Goal: Find contact information: Find contact information

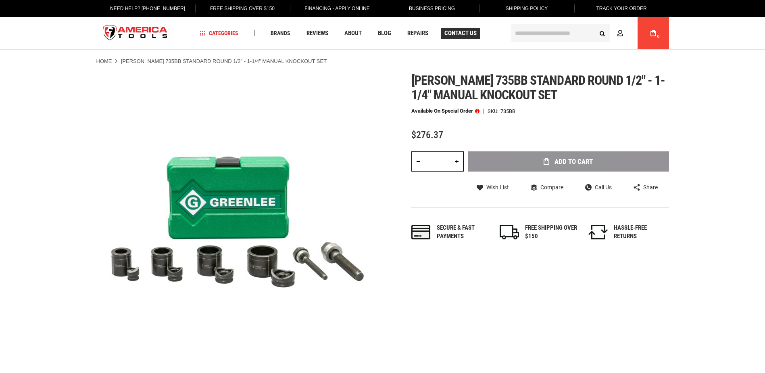
click at [454, 34] on span "Contact Us" at bounding box center [461, 33] width 32 height 6
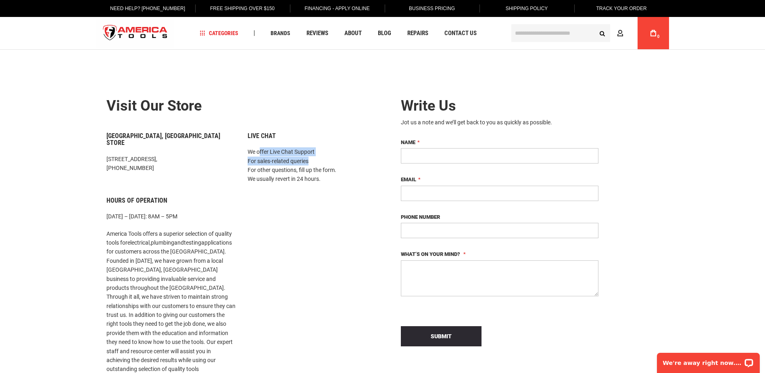
drag, startPoint x: 260, startPoint y: 154, endPoint x: 297, endPoint y: 157, distance: 37.3
click at [297, 157] on p "We offer Live Chat Support For sales-related queries For other questions, fill …" at bounding box center [312, 165] width 129 height 36
drag, startPoint x: 297, startPoint y: 157, endPoint x: 297, endPoint y: 151, distance: 6.1
click at [297, 151] on p "We offer Live Chat Support For sales-related queries For other questions, fill …" at bounding box center [312, 165] width 129 height 36
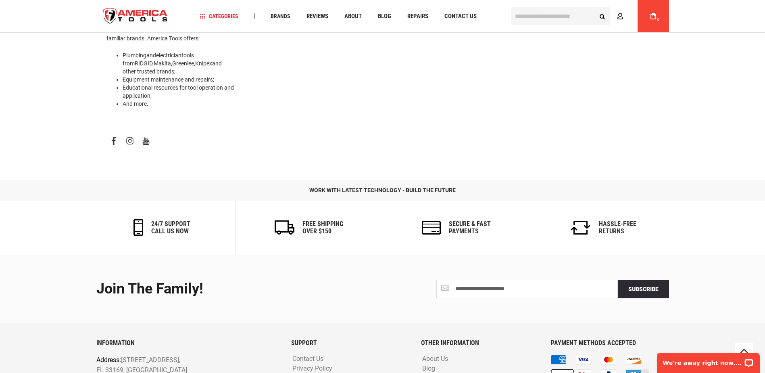
scroll to position [376, 0]
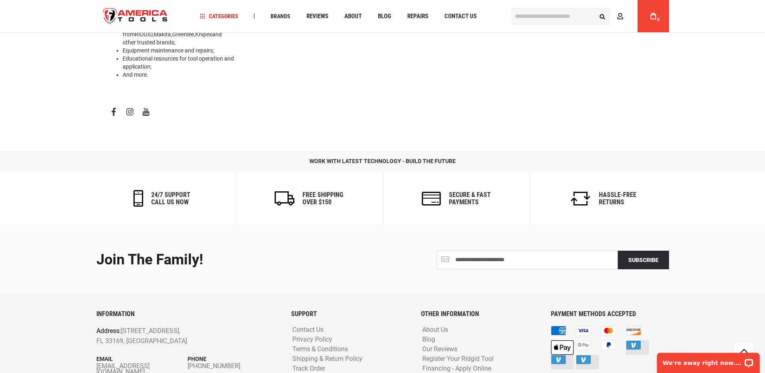
drag, startPoint x: 94, startPoint y: 343, endPoint x: 159, endPoint y: 347, distance: 65.9
click at [159, 347] on div "INFORMATION Address: 1157 NW 159th Dr, Miami, FL 33169, United States Email inf…" at bounding box center [187, 353] width 195 height 86
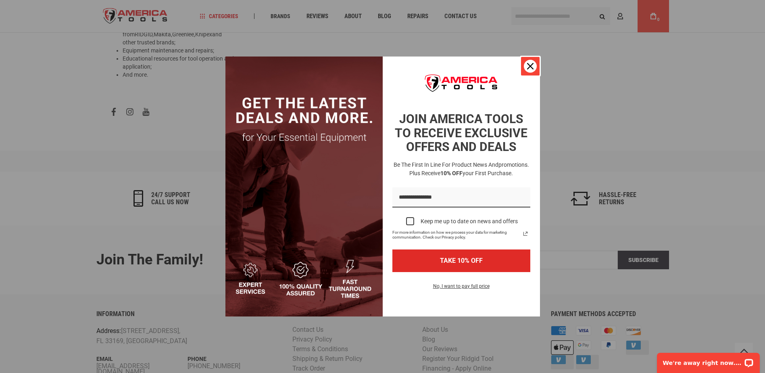
click at [528, 69] on icon "close icon" at bounding box center [530, 66] width 6 height 6
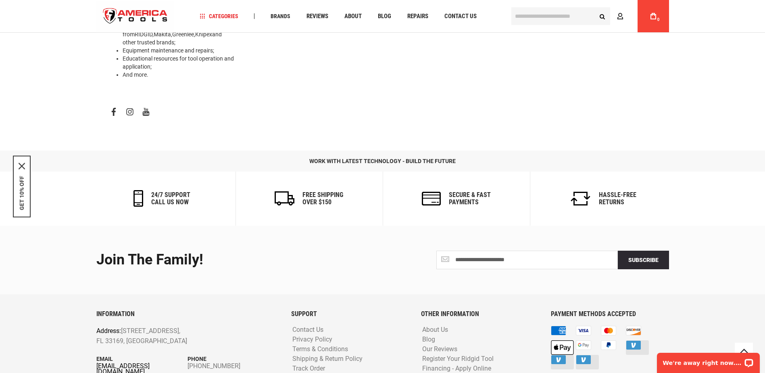
click at [143, 363] on link "[EMAIL_ADDRESS][DOMAIN_NAME]" at bounding box center [142, 368] width 92 height 11
